Goal: Find specific page/section: Find specific page/section

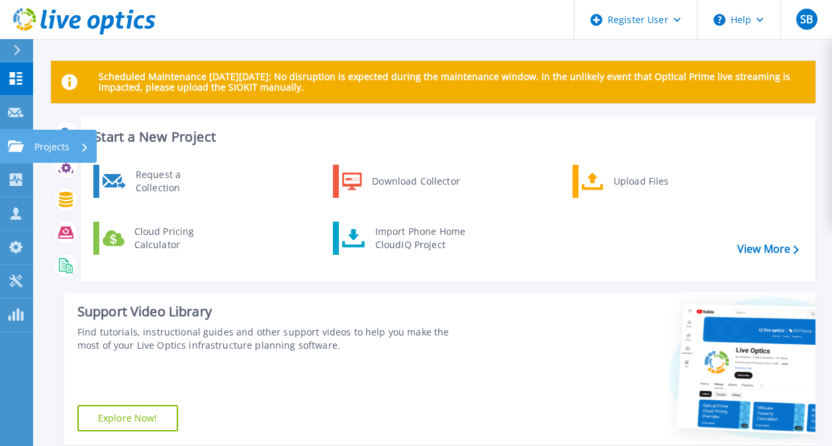
click at [23, 145] on icon at bounding box center [16, 145] width 16 height 11
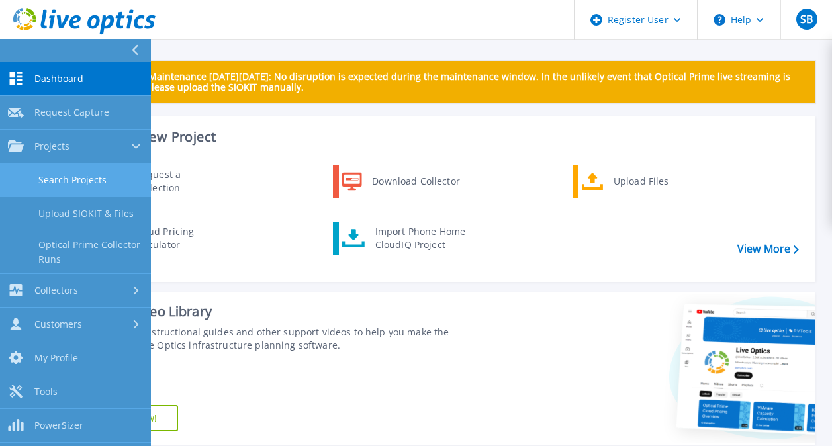
click at [62, 178] on link "Search Projects" at bounding box center [75, 181] width 151 height 34
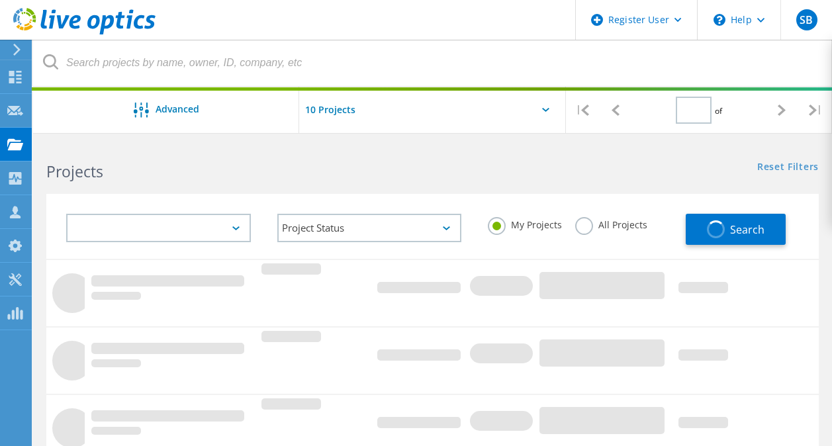
type input "1"
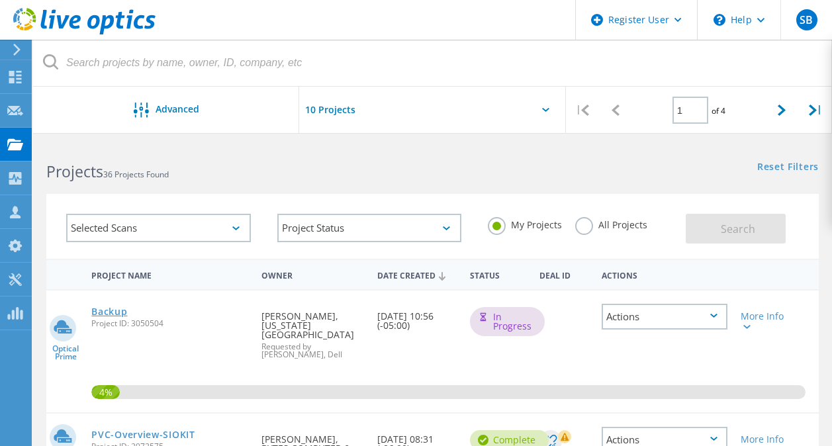
click at [105, 312] on link "Backup" at bounding box center [109, 311] width 36 height 9
